Goal: Information Seeking & Learning: Learn about a topic

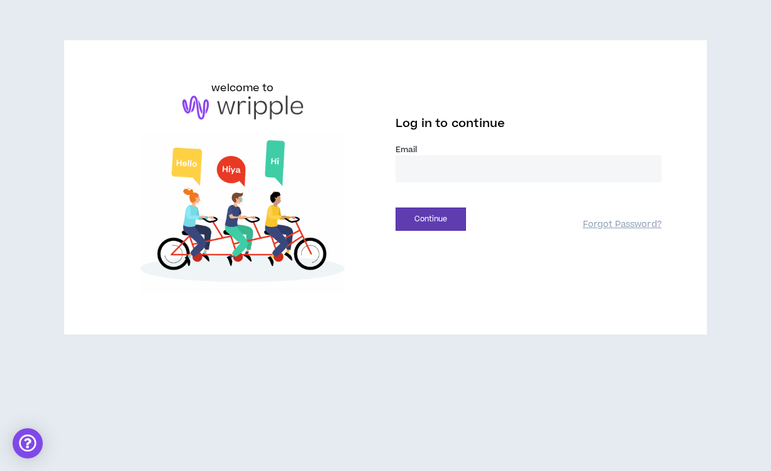
type input "**********"
click at [431, 219] on button "Continue" at bounding box center [431, 219] width 70 height 23
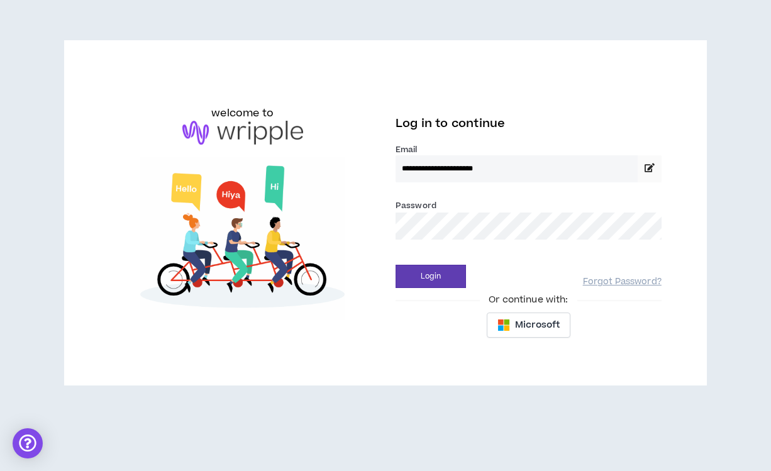
click at [431, 276] on button "Login" at bounding box center [431, 276] width 70 height 23
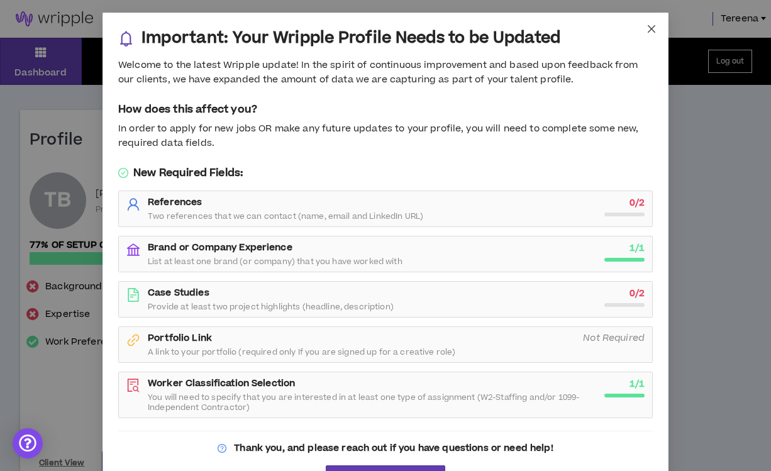
click at [653, 32] on icon "close" at bounding box center [652, 29] width 10 height 10
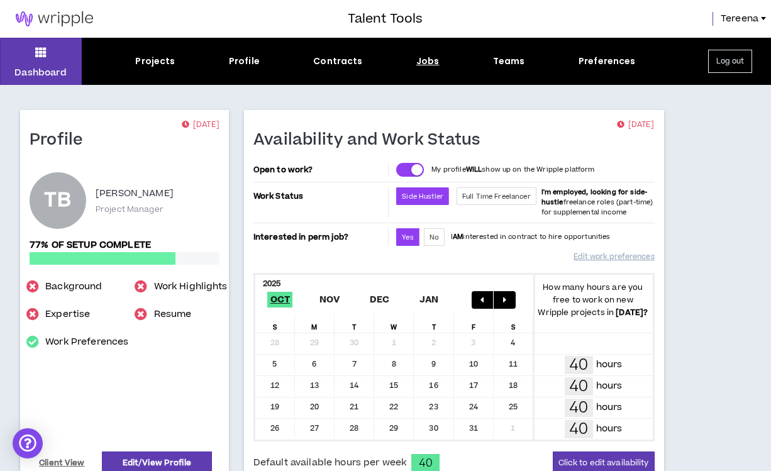
click at [429, 64] on div "Jobs" at bounding box center [427, 61] width 23 height 13
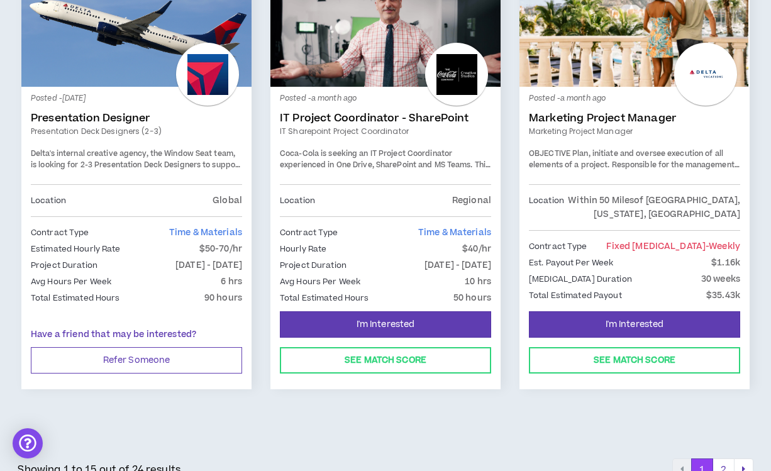
scroll to position [2160, 0]
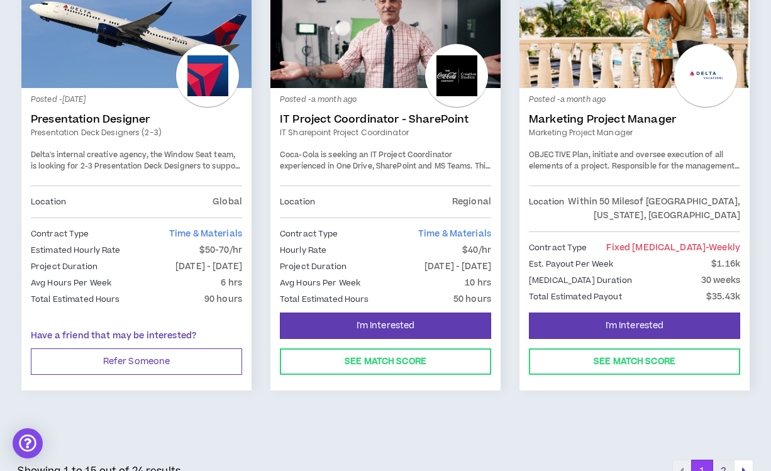
click at [722, 460] on button "2" at bounding box center [724, 471] width 22 height 23
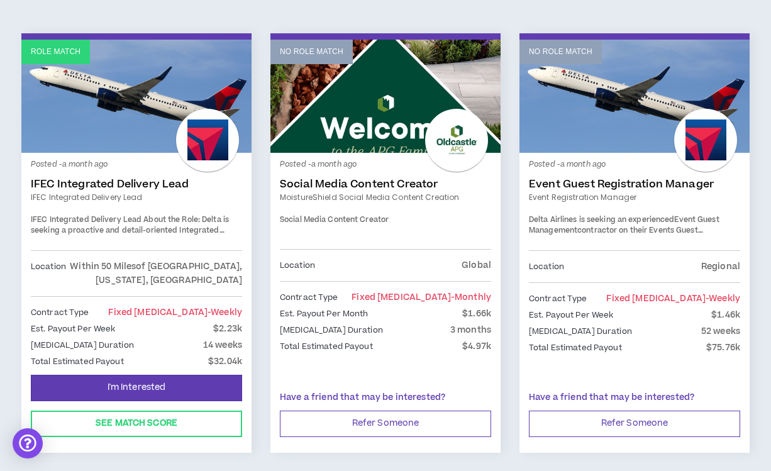
scroll to position [709, 0]
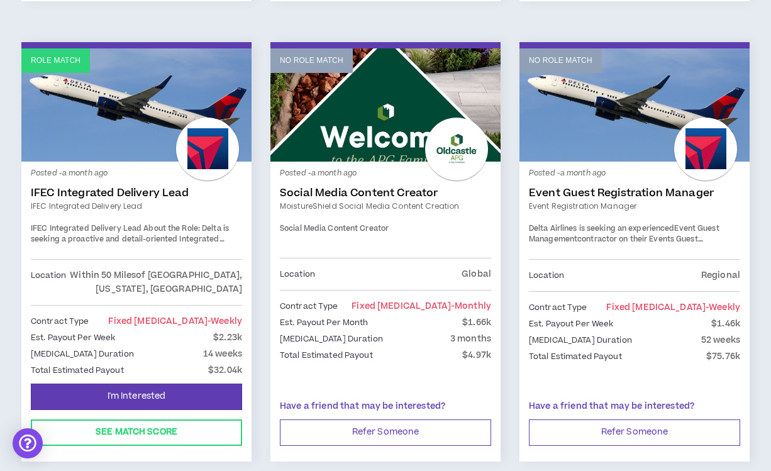
click at [171, 187] on link "IFEC Integrated Delivery Lead" at bounding box center [136, 193] width 211 height 13
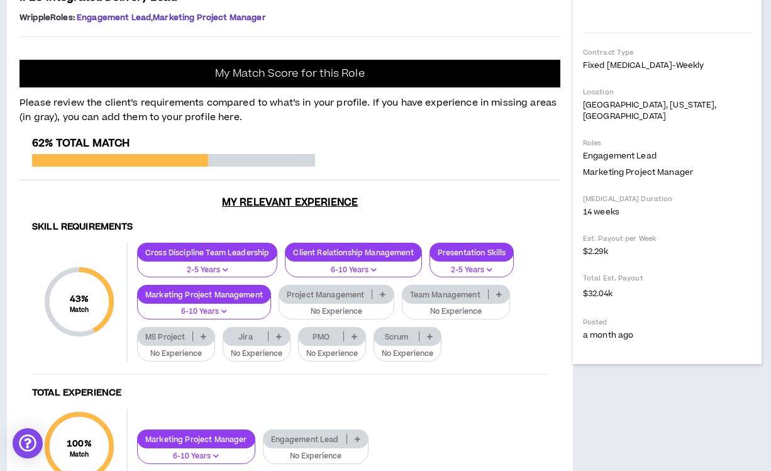
scroll to position [323, 1]
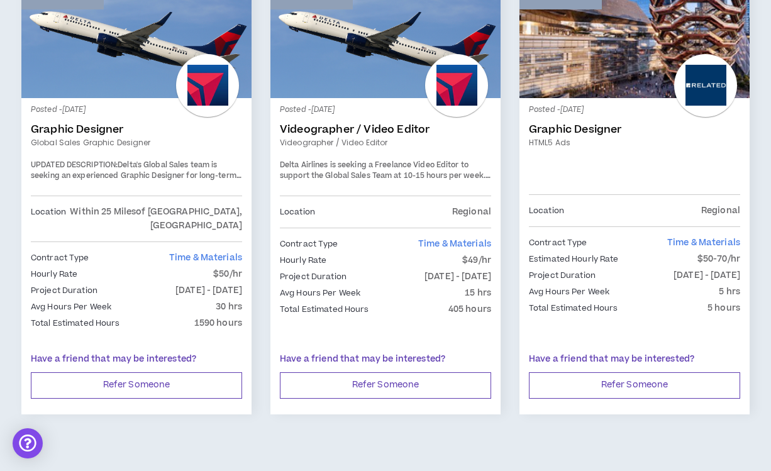
scroll to position [1233, 0]
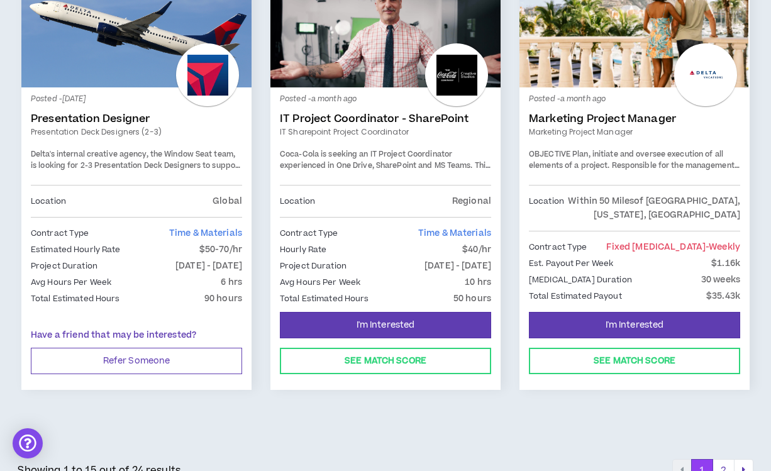
scroll to position [2160, 0]
